Goal: Task Accomplishment & Management: Manage account settings

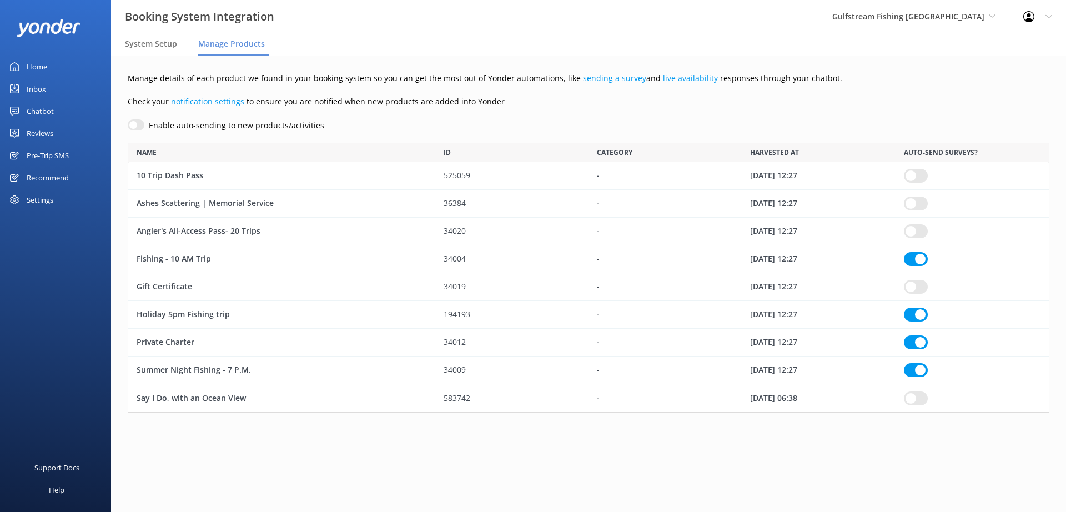
scroll to position [262, 914]
click at [52, 157] on div "Pre-Trip SMS" at bounding box center [48, 155] width 42 height 22
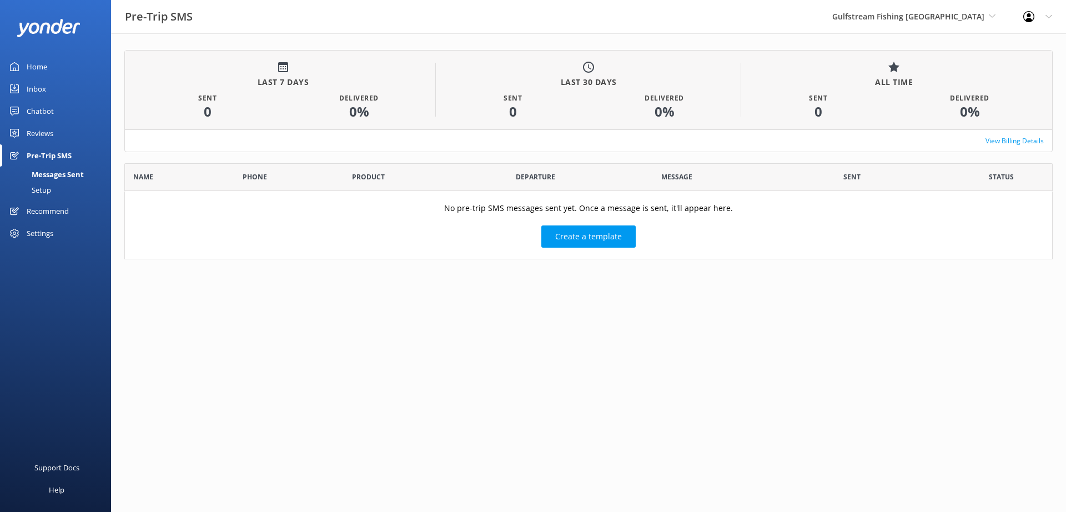
scroll to position [88, 920]
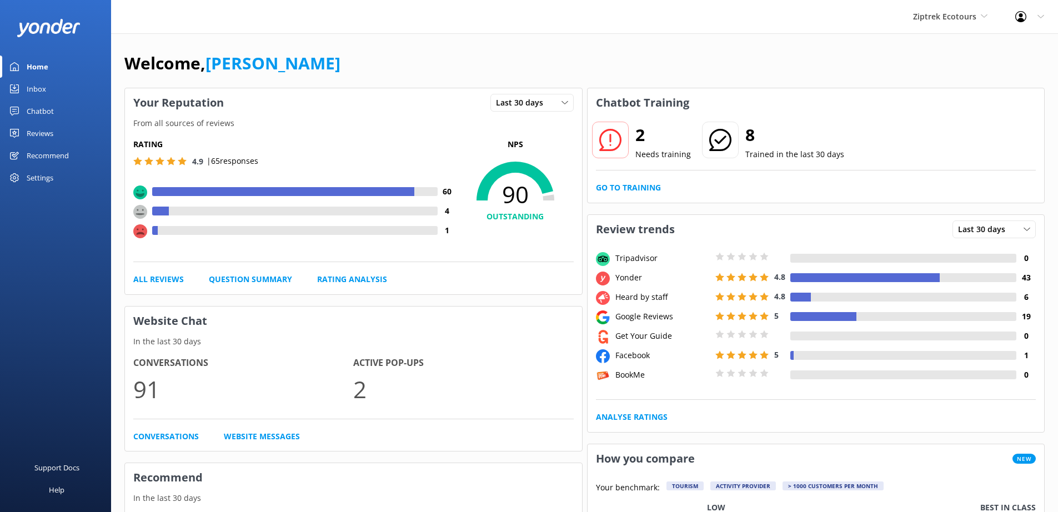
click at [42, 179] on div "Settings" at bounding box center [40, 178] width 27 height 22
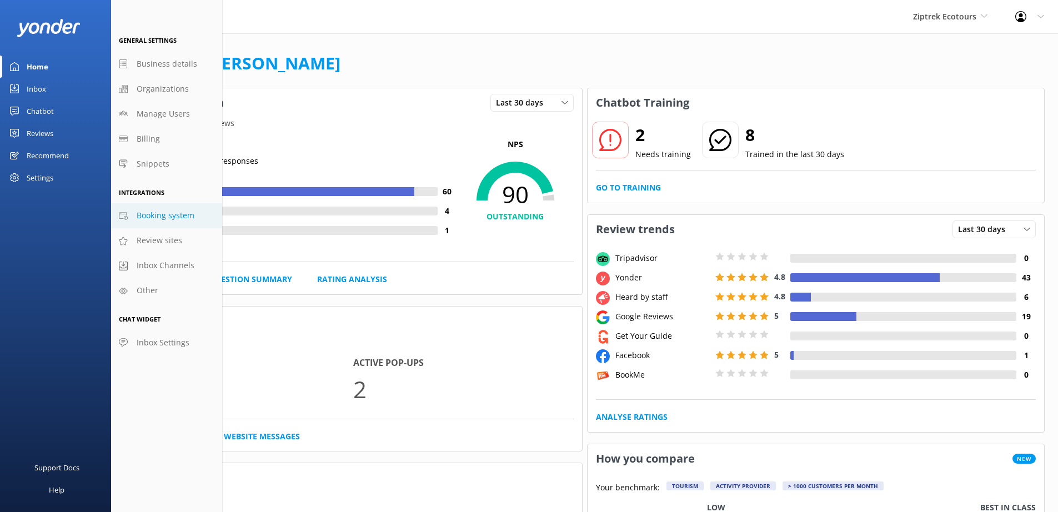
click at [159, 211] on span "Booking system" at bounding box center [166, 215] width 58 height 12
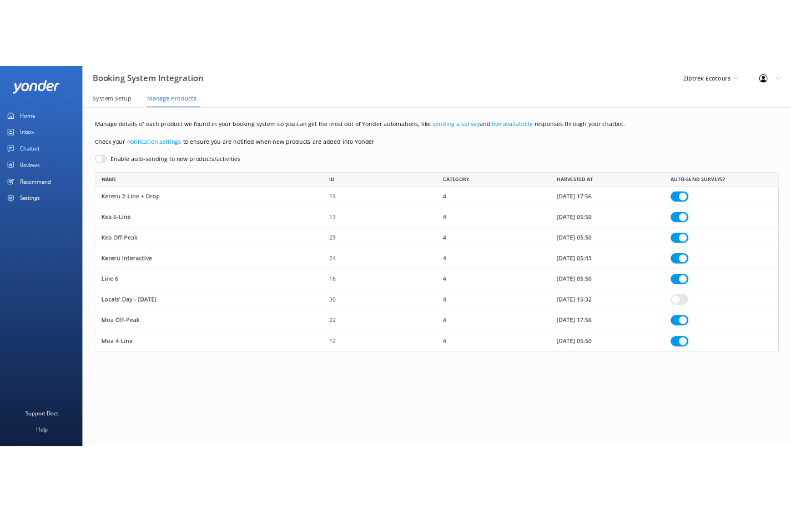
scroll to position [234, 914]
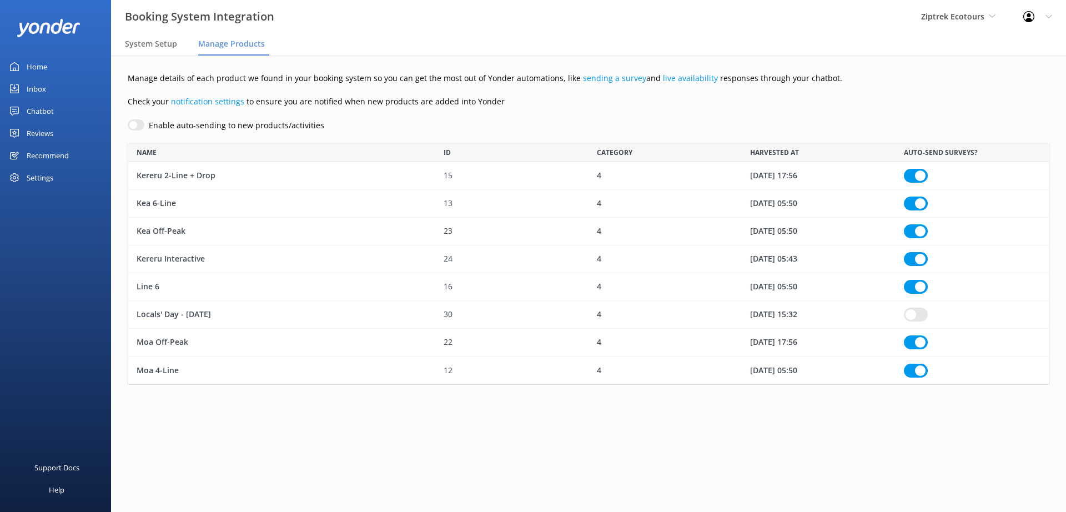
checkbox input "true"
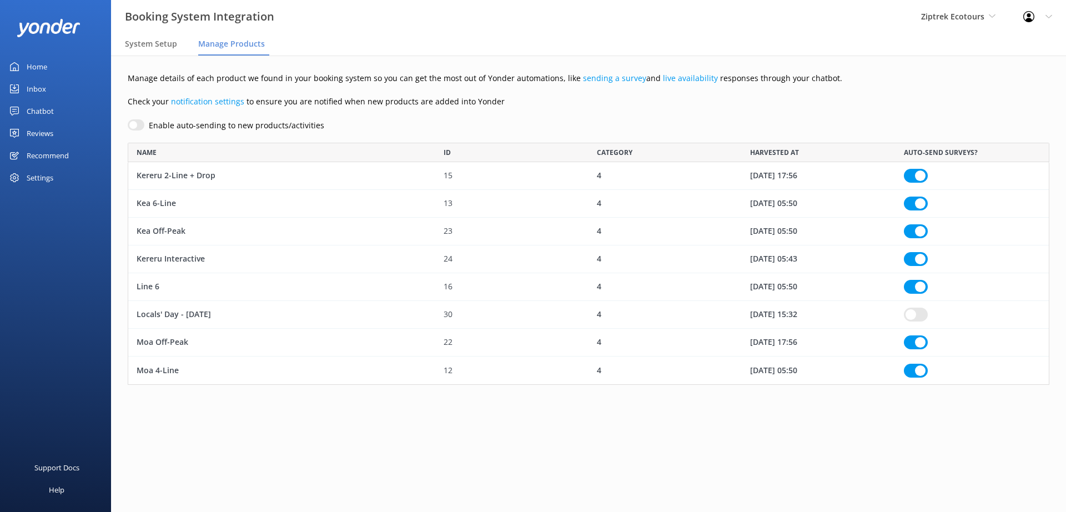
checkbox input "true"
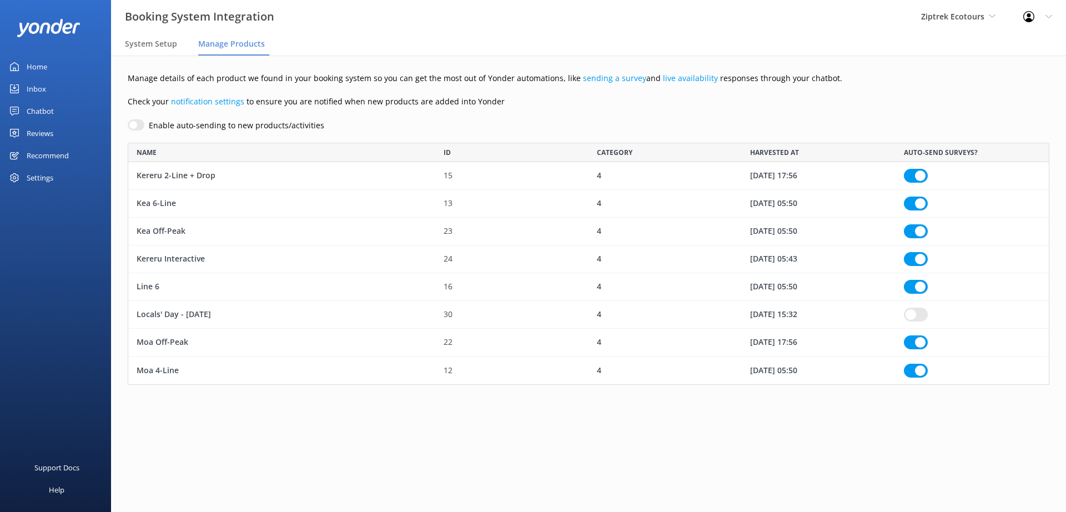
checkbox input "true"
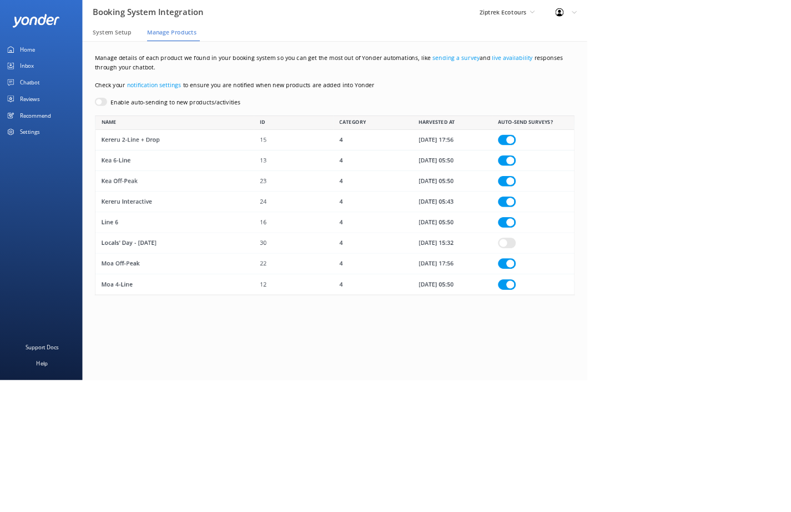
scroll to position [9, 9]
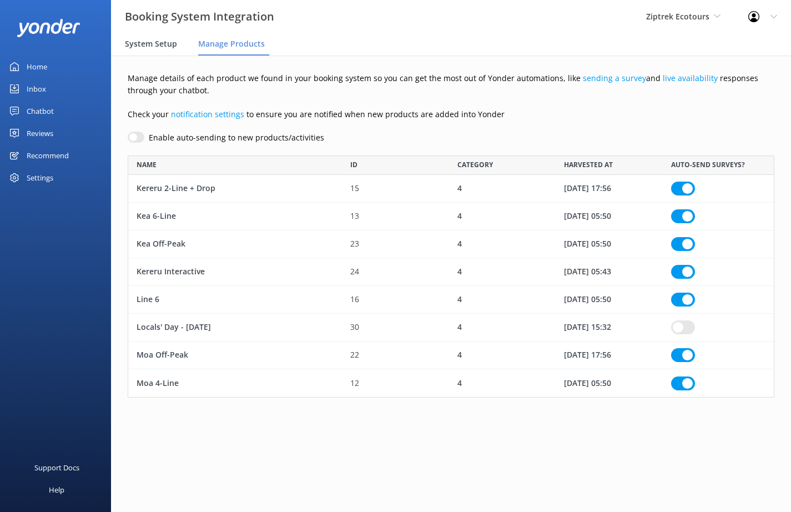
click at [162, 44] on span "System Setup" at bounding box center [151, 43] width 52 height 11
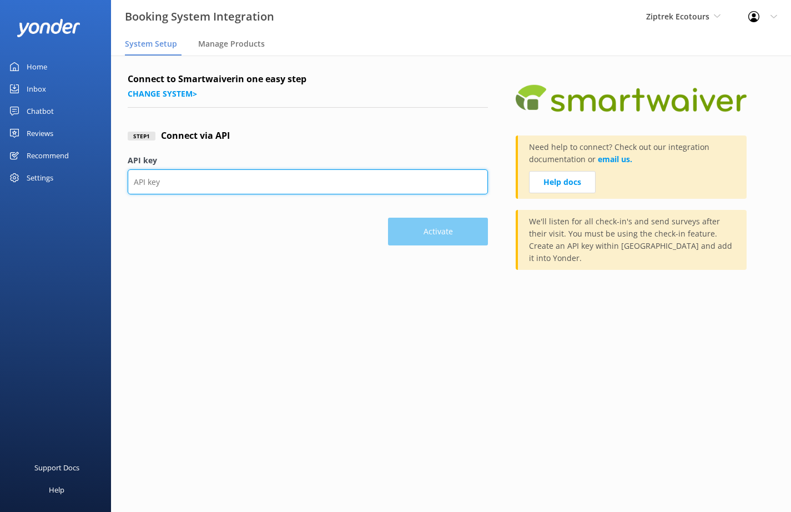
click at [285, 179] on input "API key" at bounding box center [308, 181] width 360 height 25
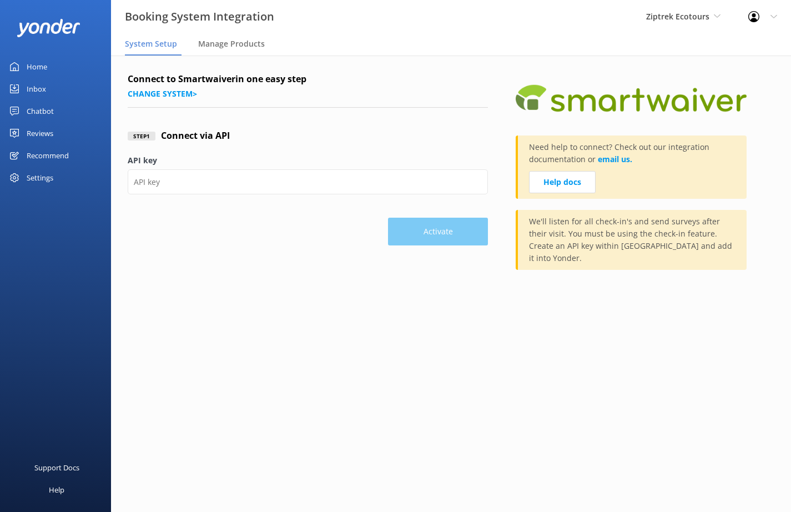
click at [296, 133] on div "Step 1 Connect via API" at bounding box center [308, 136] width 360 height 37
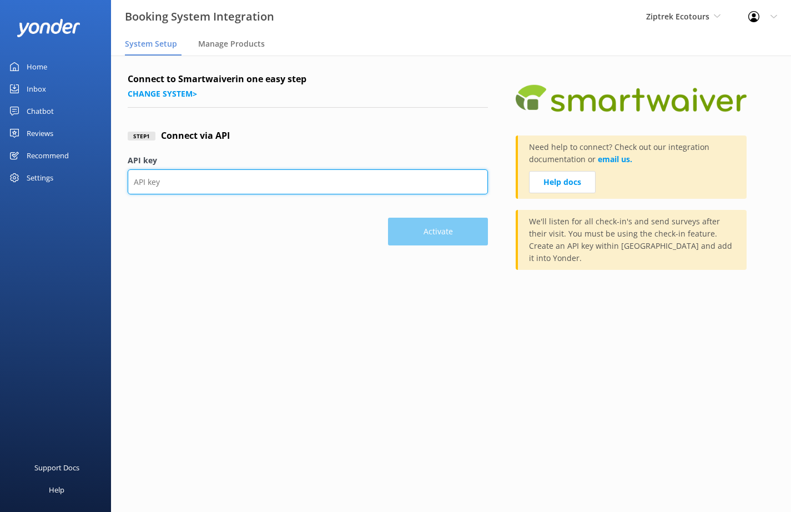
click at [344, 186] on input "API key" at bounding box center [308, 181] width 360 height 25
paste input "7ab91bab7e59a932dd3af489a7395208c7c44142"
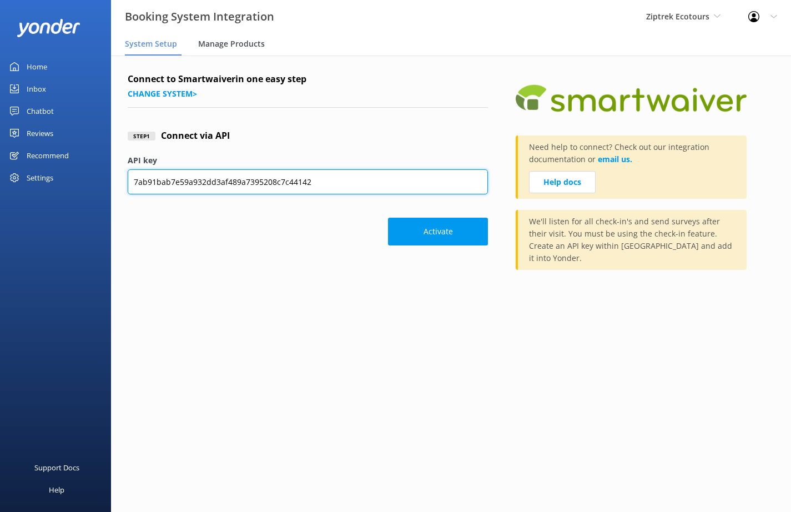
type input "7ab91bab7e59a932dd3af489a7395208c7c44142"
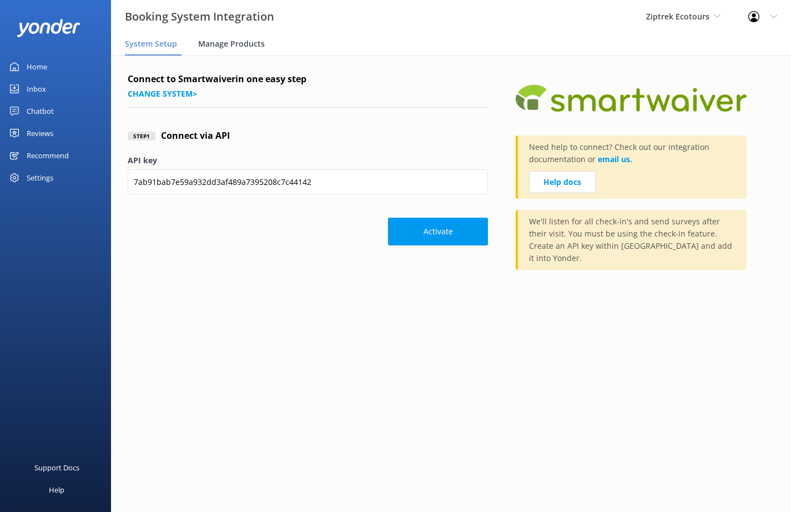
click at [237, 41] on span "Manage Products" at bounding box center [231, 43] width 67 height 11
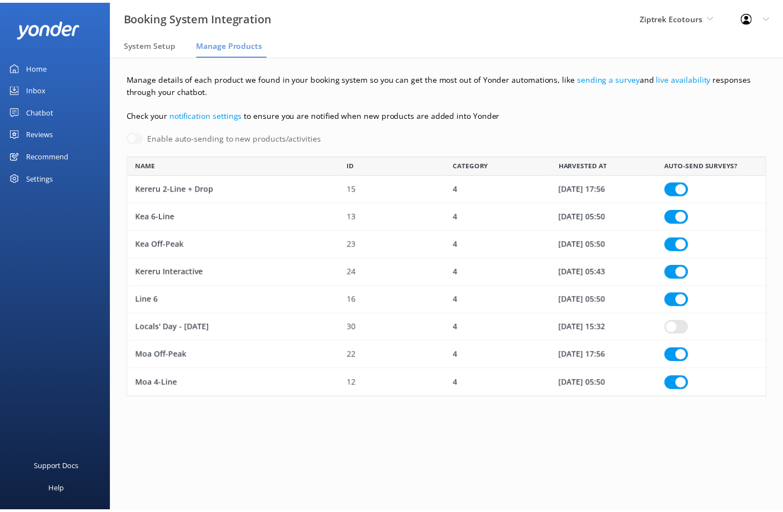
scroll to position [234, 639]
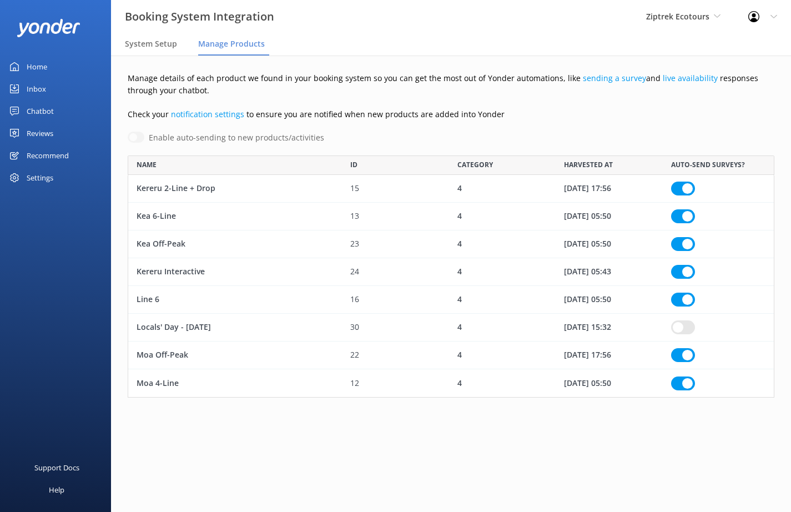
checkbox input "true"
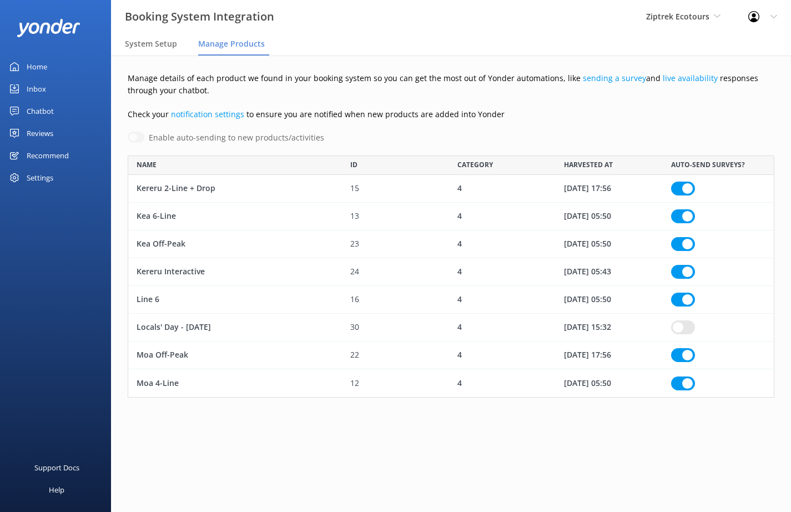
checkbox input "true"
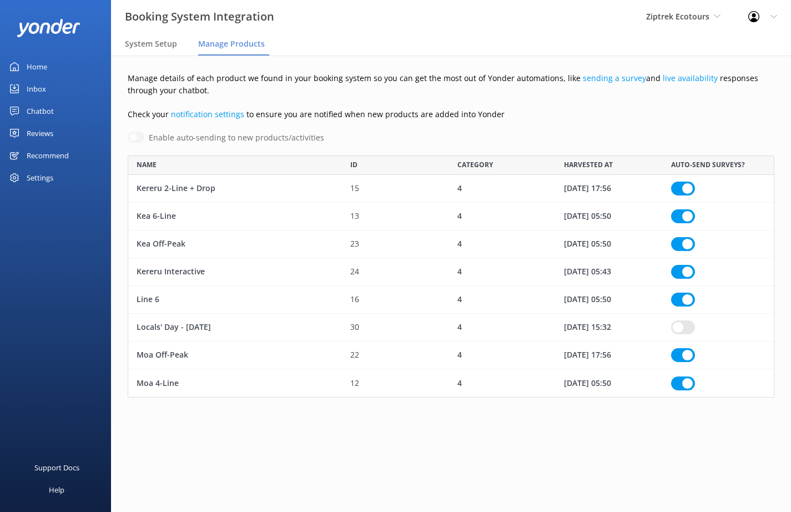
checkbox input "true"
click at [152, 46] on span "System Setup" at bounding box center [151, 43] width 52 height 11
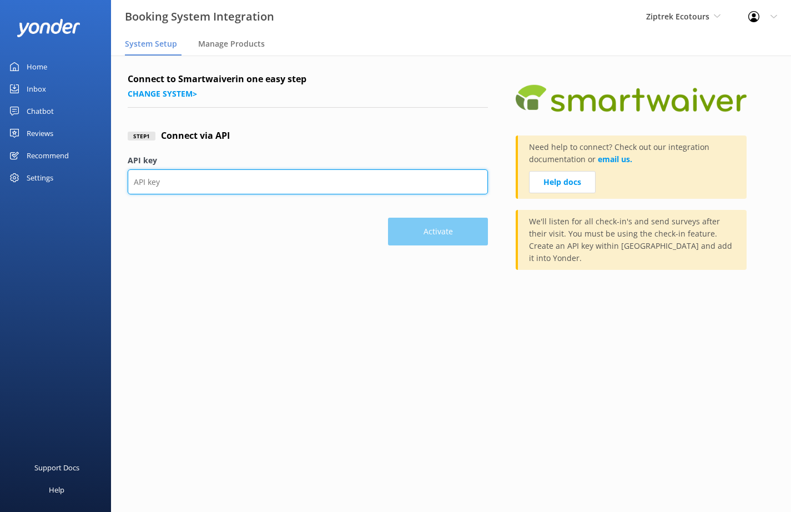
click at [212, 176] on input "API key" at bounding box center [308, 181] width 360 height 25
paste input "7ab91bab7e59a932dd3af489a7395208c7c44142"
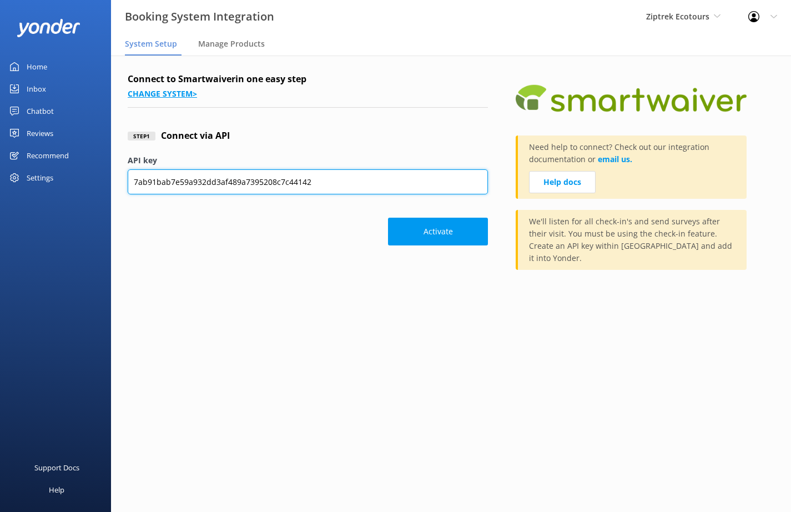
type input "7ab91bab7e59a932dd3af489a7395208c7c44142"
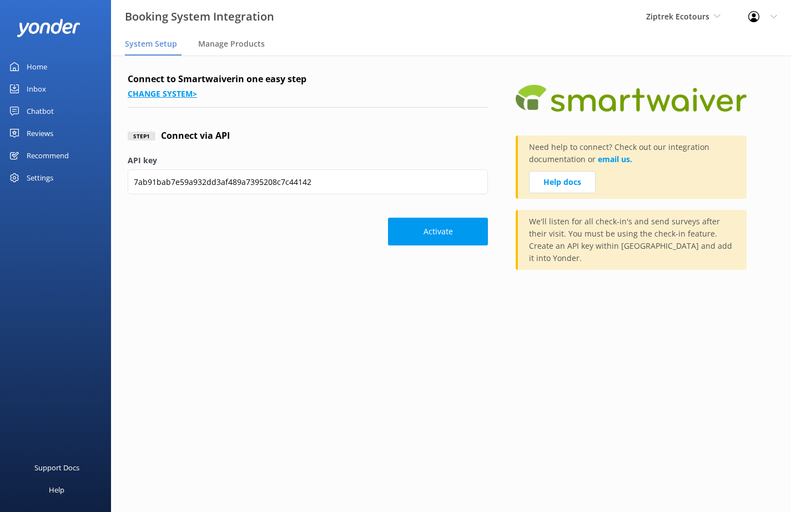
click at [161, 94] on link "Change system >" at bounding box center [162, 93] width 69 height 11
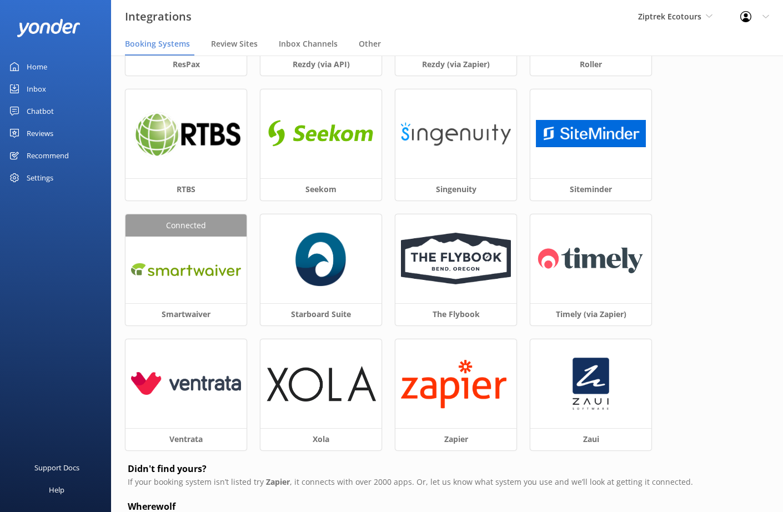
scroll to position [400, 0]
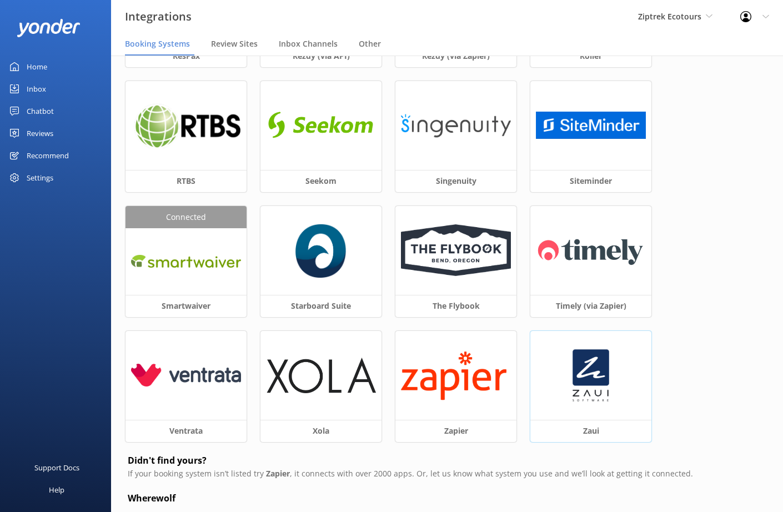
click at [578, 373] on img at bounding box center [590, 376] width 39 height 56
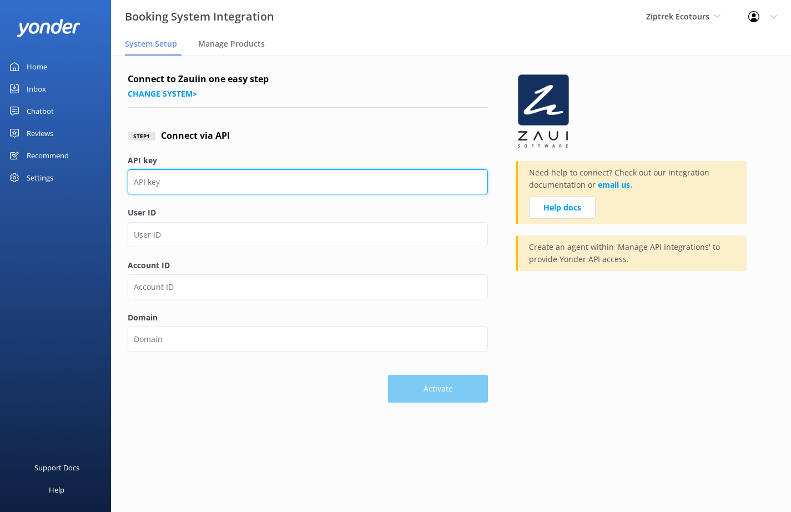
click at [234, 178] on input "API key" at bounding box center [308, 181] width 360 height 25
paste input "7ab91bab7e59a932dd3af489a7395208c7c44142"
type input "7ab91bab7e59a932dd3af489a7395208c7c44142"
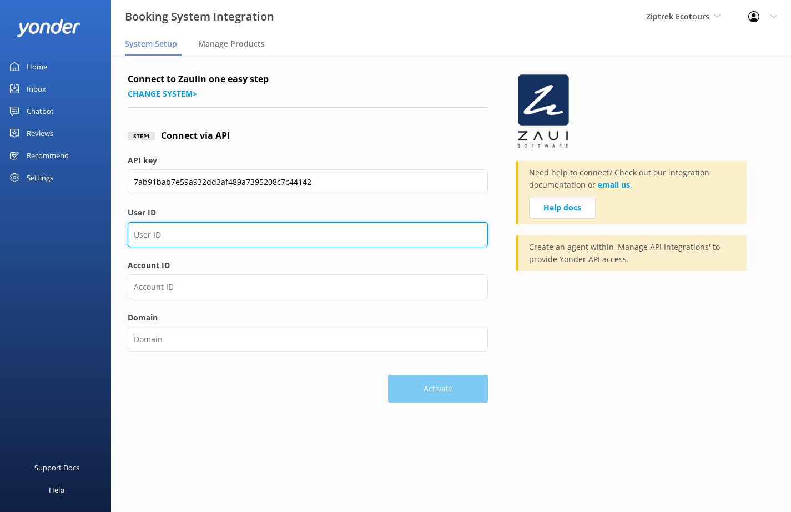
click at [191, 238] on input "User ID" at bounding box center [308, 234] width 360 height 25
type input "1934"
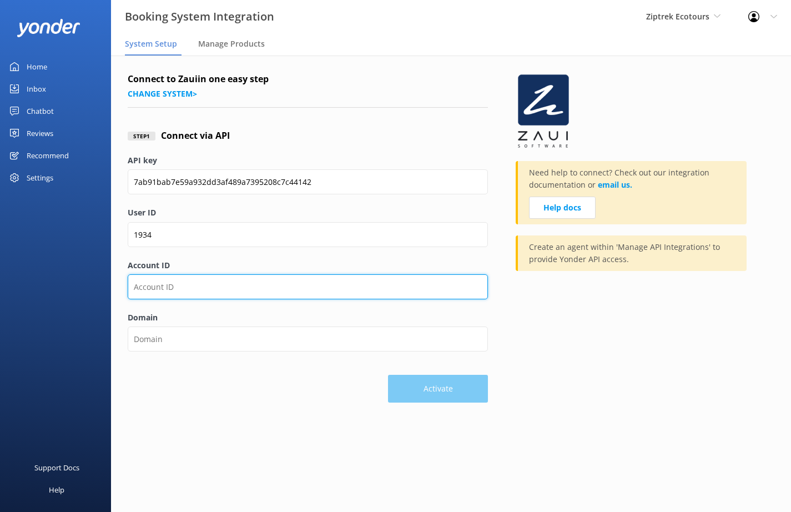
click at [187, 290] on input "Account ID" at bounding box center [308, 286] width 360 height 25
type input "989"
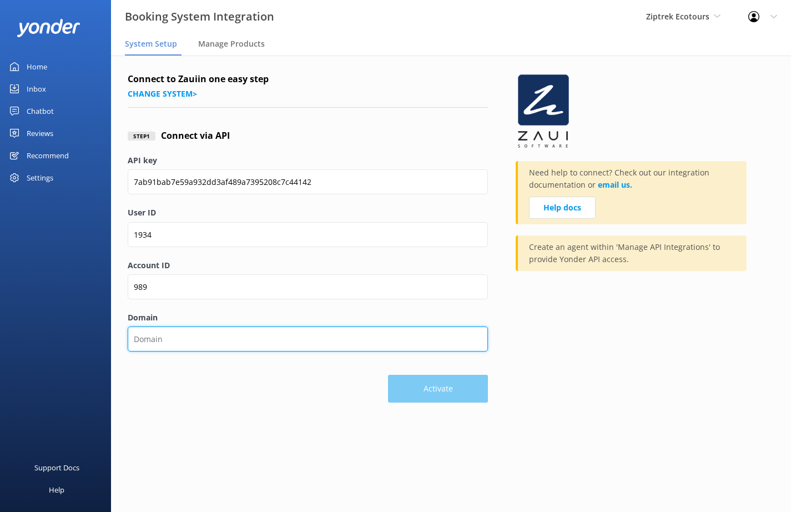
click at [177, 342] on input "Domain" at bounding box center [308, 339] width 360 height 25
type input "https://ziptrek.zaui.net/queenstown/zapi/"
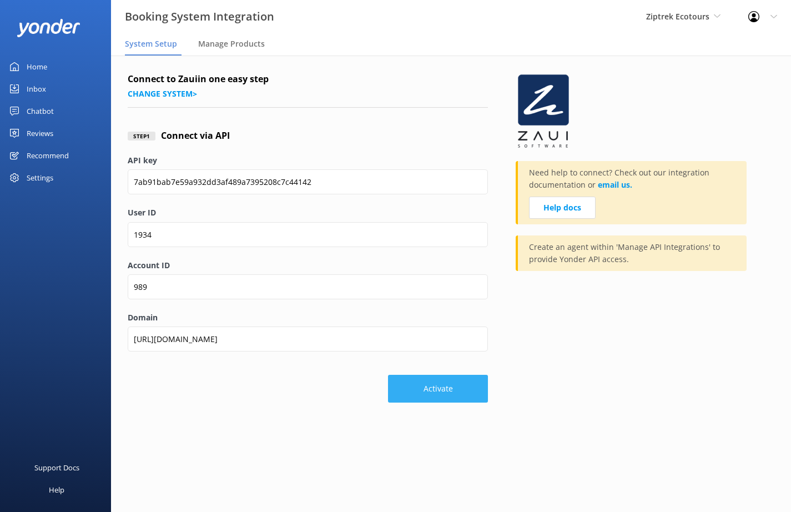
click at [439, 394] on button "Activate" at bounding box center [438, 389] width 100 height 28
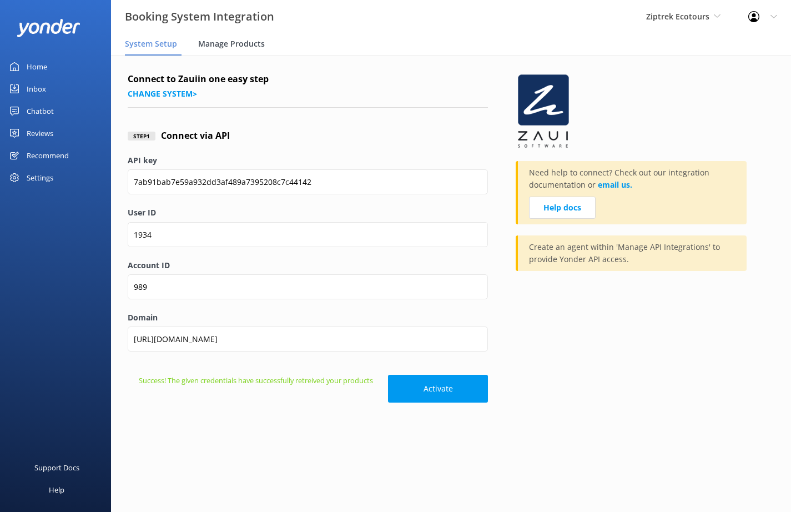
click at [235, 46] on span "Manage Products" at bounding box center [231, 43] width 67 height 11
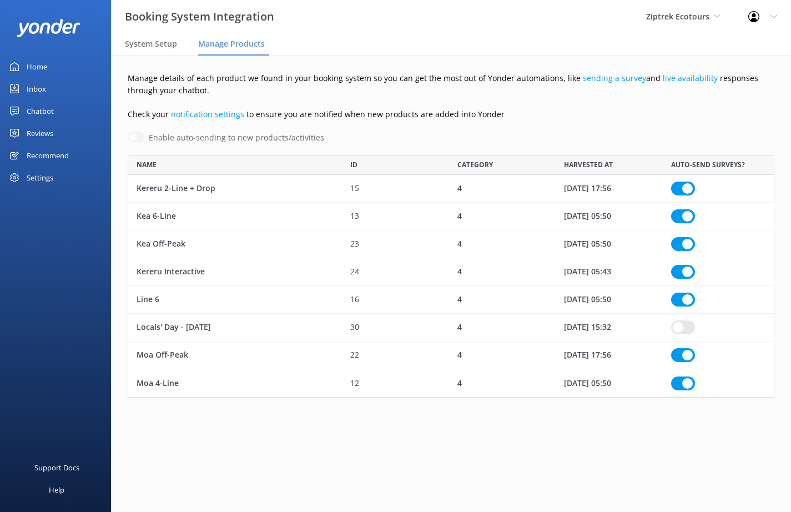
scroll to position [234, 639]
checkbox input "true"
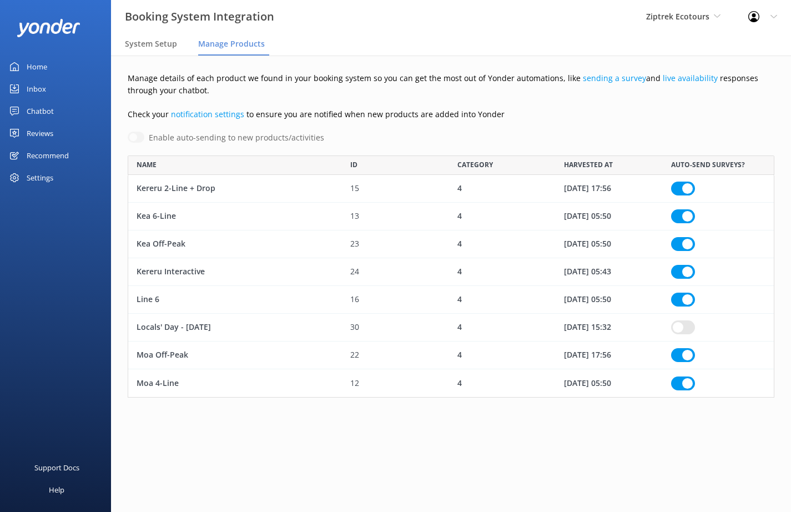
checkbox input "true"
click at [150, 46] on span "System Setup" at bounding box center [151, 43] width 52 height 11
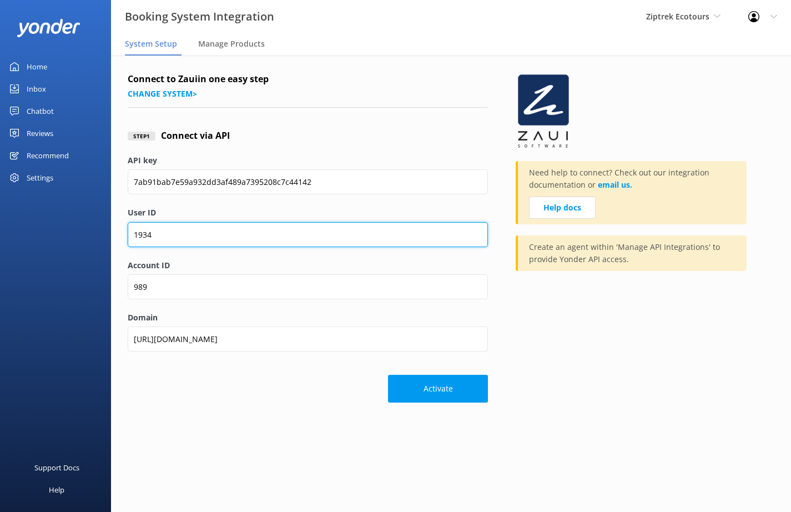
type input "andrew@tomis.tech"
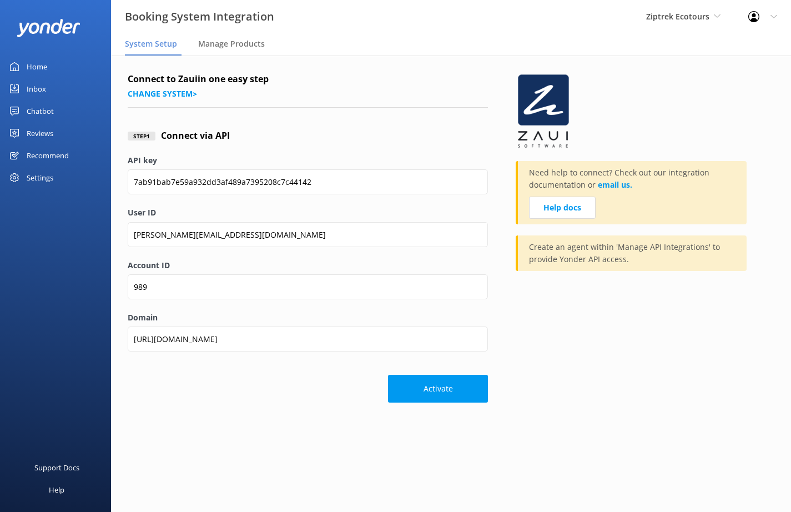
click at [65, 181] on div "Settings" at bounding box center [55, 178] width 111 height 22
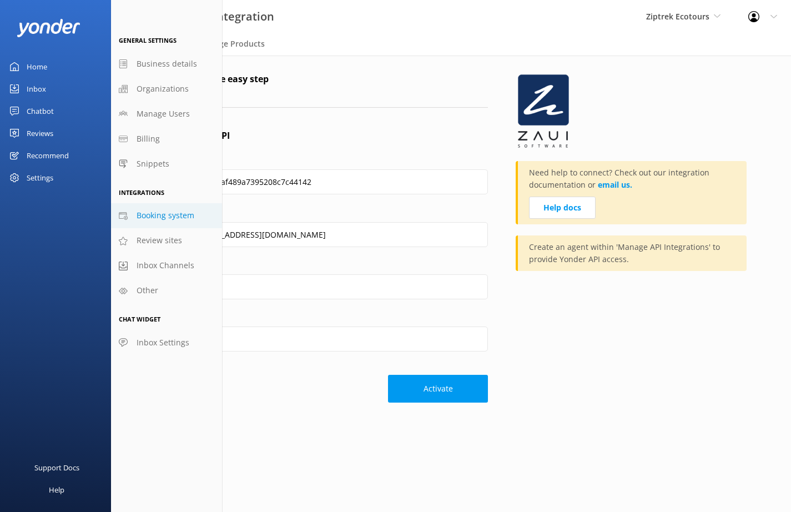
click at [172, 214] on span "Booking system" at bounding box center [166, 215] width 58 height 12
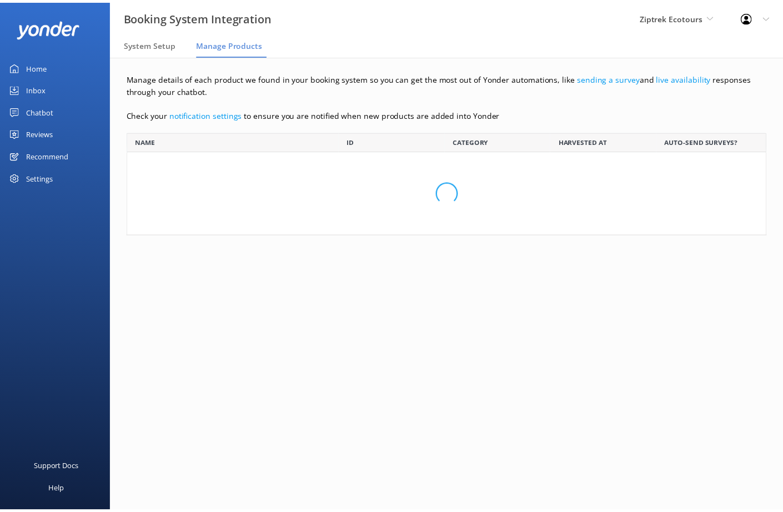
scroll to position [234, 639]
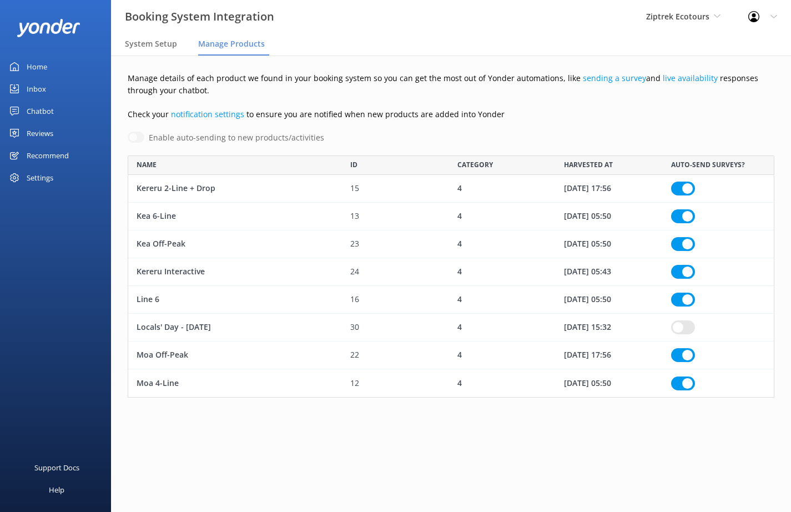
checkbox input "true"
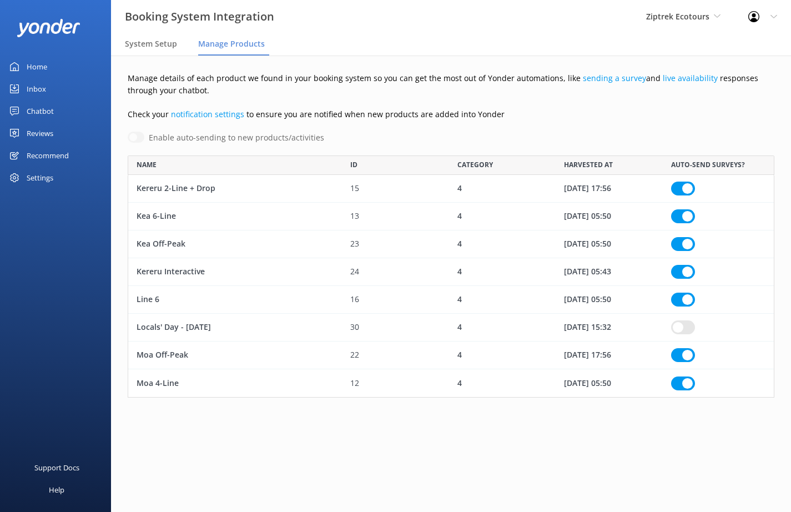
checkbox input "true"
click at [165, 41] on span "System Setup" at bounding box center [151, 43] width 52 height 11
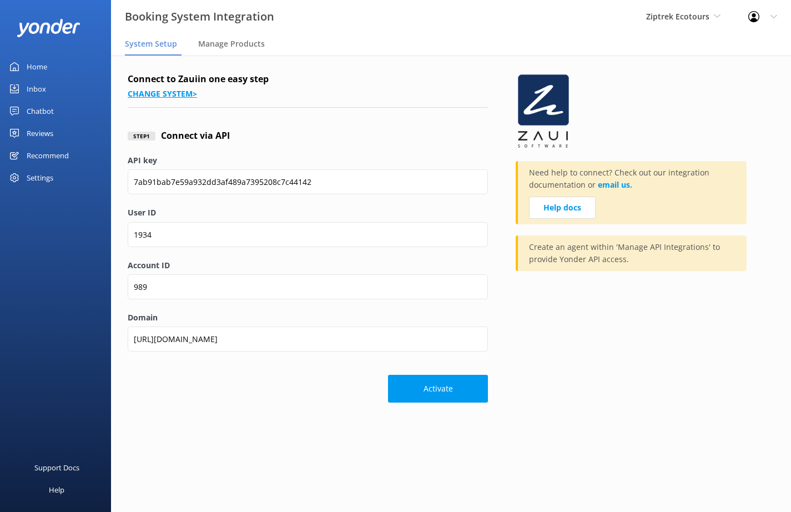
click at [176, 96] on link "Change system >" at bounding box center [162, 93] width 69 height 11
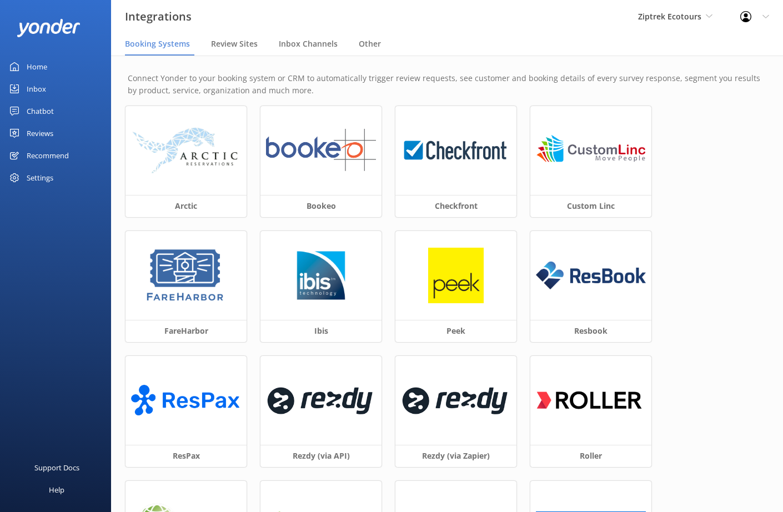
click at [35, 179] on div "Settings" at bounding box center [40, 178] width 27 height 22
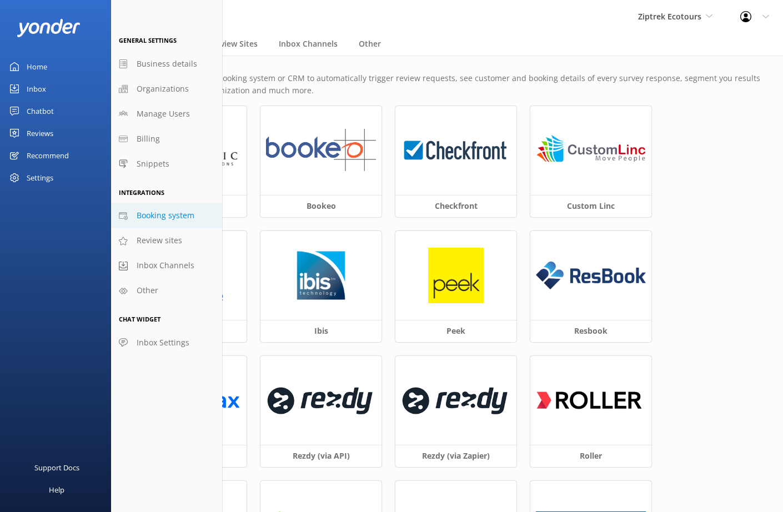
click at [156, 216] on span "Booking system" at bounding box center [166, 215] width 58 height 12
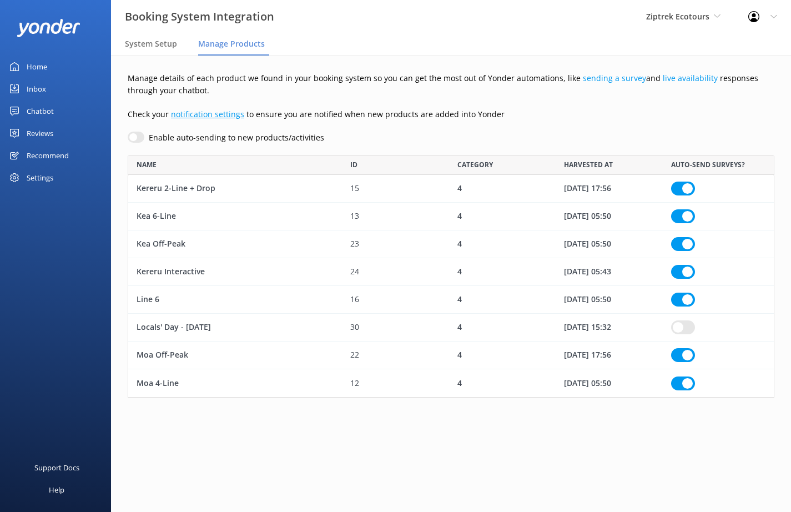
scroll to position [234, 639]
click at [161, 43] on span "System Setup" at bounding box center [151, 43] width 52 height 11
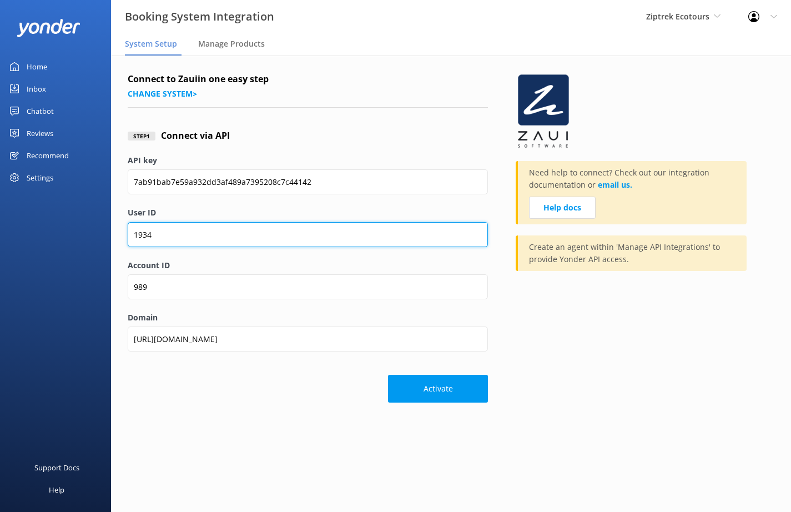
type input "andrew@tomis.tech"
